Goal: Task Accomplishment & Management: Complete application form

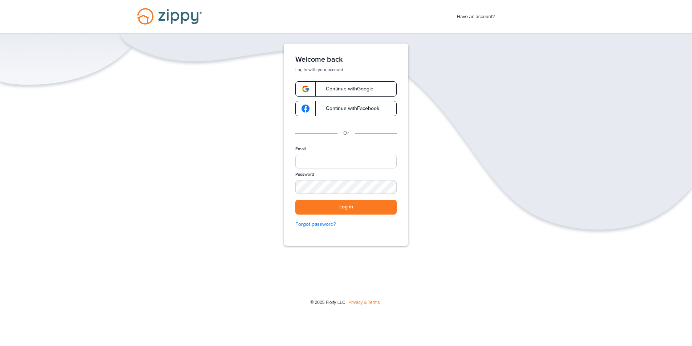
click at [333, 89] on span "Continue with Google" at bounding box center [346, 88] width 55 height 5
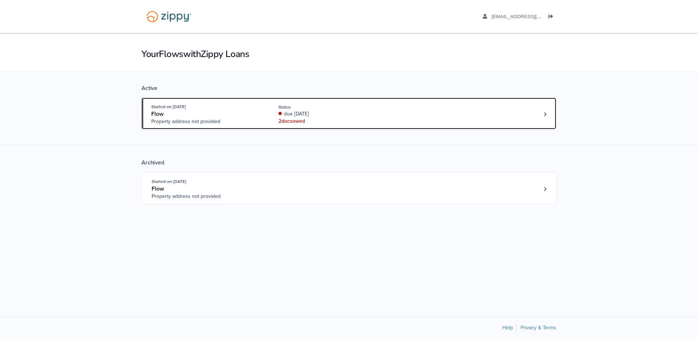
click at [533, 108] on div "Started on Jul. 30th, 2025 Flow Property address not provided Status due 19 day…" at bounding box center [345, 114] width 388 height 22
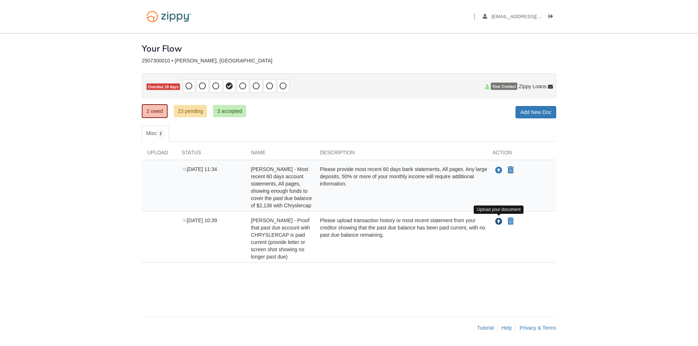
click at [498, 221] on icon "Upload Jennifer Parker - Proof that past due account with CHRYSLERCAP is paid c…" at bounding box center [498, 221] width 7 height 7
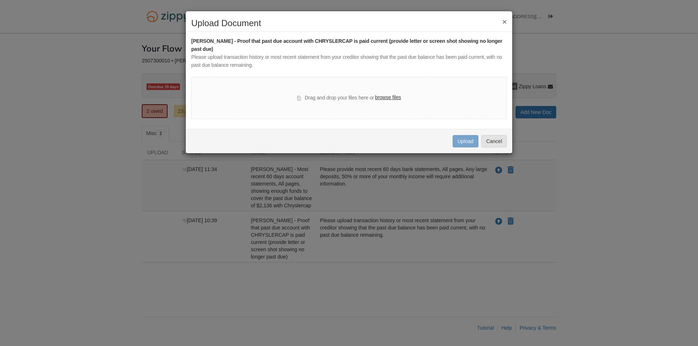
click at [382, 96] on label "browse files" at bounding box center [388, 98] width 26 height 8
click at [0, 0] on input "browse files" at bounding box center [0, 0] width 0 height 0
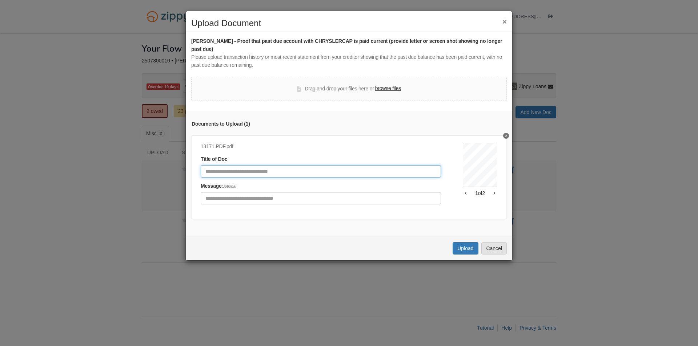
click at [253, 171] on input "Document Title" at bounding box center [321, 171] width 240 height 12
type input "**********"
click at [464, 255] on button "Upload" at bounding box center [464, 248] width 25 height 12
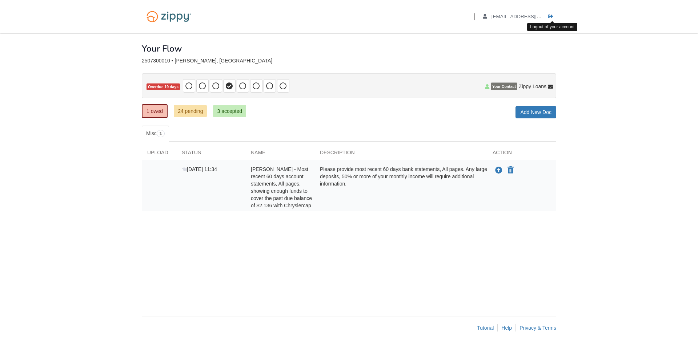
click at [550, 13] on li "Logout" at bounding box center [552, 16] width 8 height 7
click at [549, 16] on icon "Log out" at bounding box center [550, 16] width 5 height 5
